Goal: Answer question/provide support: Ask a question

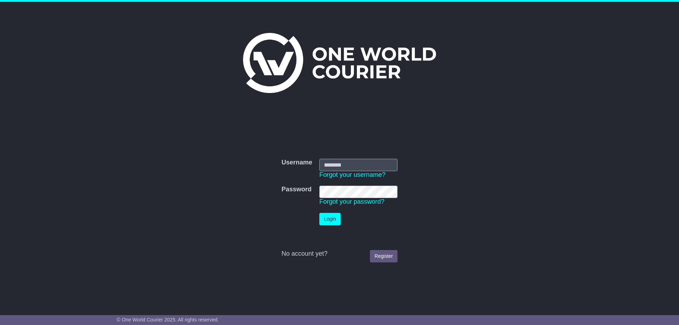
type input "**********"
click at [306, 195] on button "Login" at bounding box center [329, 219] width 21 height 12
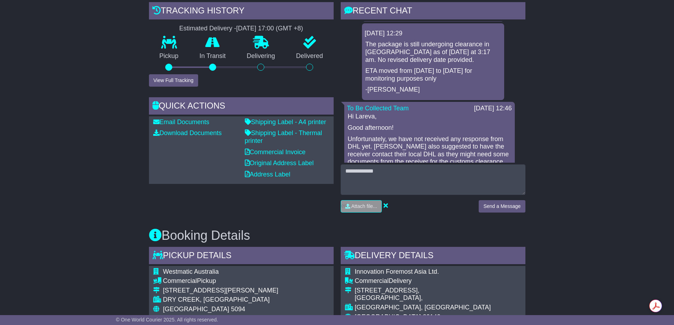
scroll to position [141, 0]
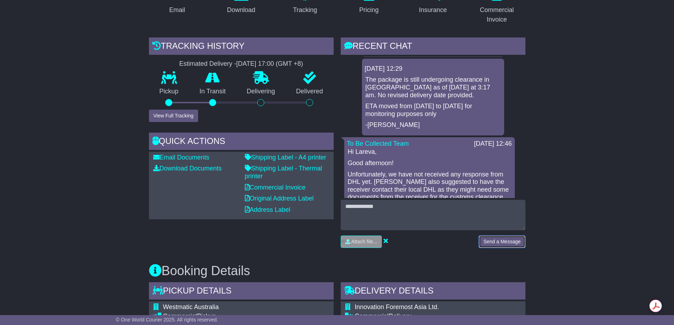
click at [506, 243] on button "Send a Message" at bounding box center [501, 242] width 46 height 12
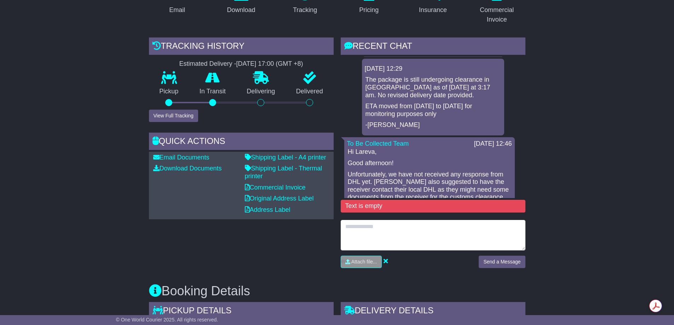
click at [439, 237] on textarea at bounding box center [433, 235] width 185 height 30
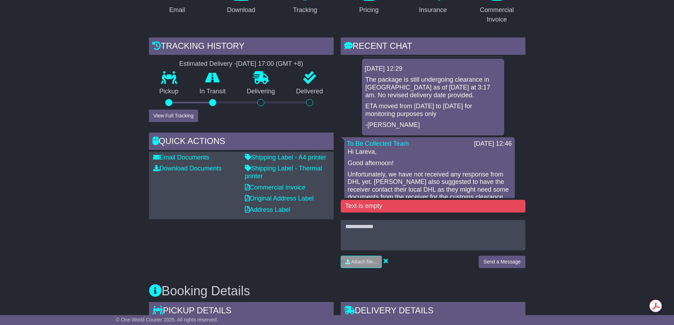
click at [425, 206] on div "Text is empty" at bounding box center [433, 206] width 185 height 13
click at [402, 209] on div "Text is empty" at bounding box center [433, 206] width 185 height 13
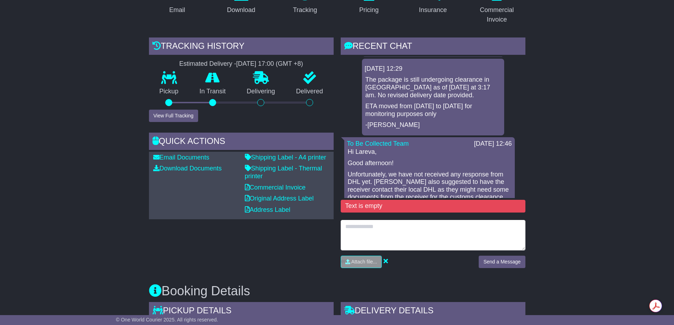
click at [361, 231] on textarea at bounding box center [433, 235] width 185 height 30
type textarea "*"
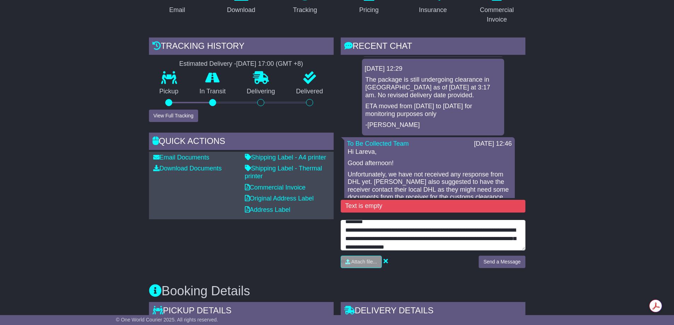
scroll to position [13, 0]
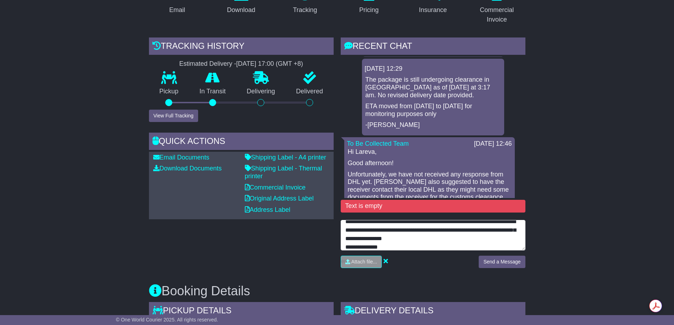
type textarea "**********"
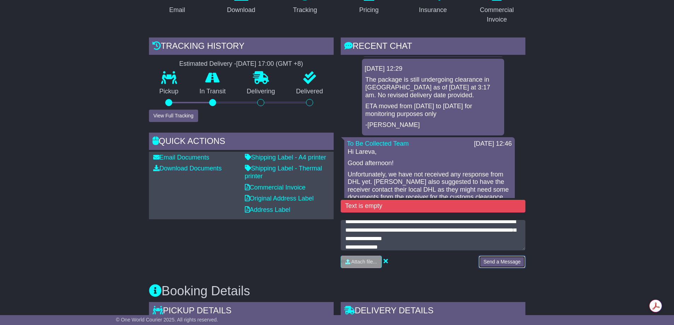
click at [481, 260] on button "Send a Message" at bounding box center [501, 262] width 46 height 12
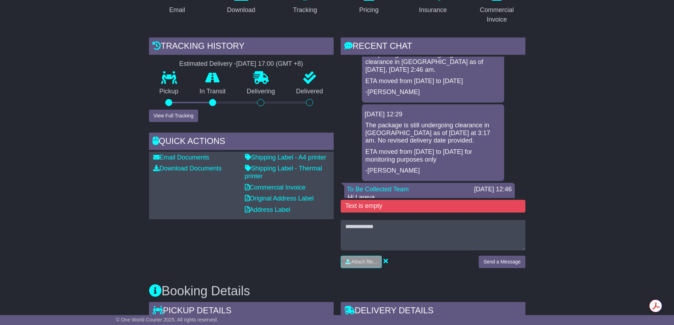
scroll to position [0, 0]
